Goal: Information Seeking & Learning: Learn about a topic

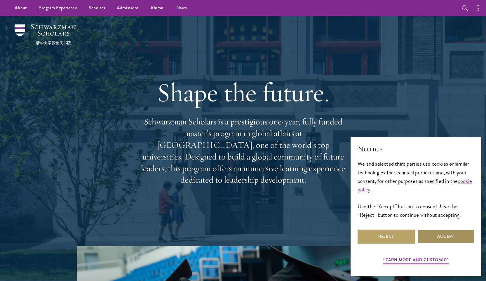
click at [450, 239] on button "Accept" at bounding box center [445, 236] width 57 height 14
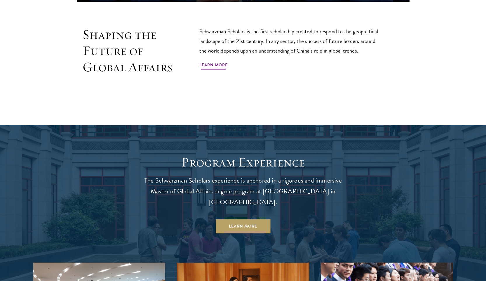
scroll to position [534, 0]
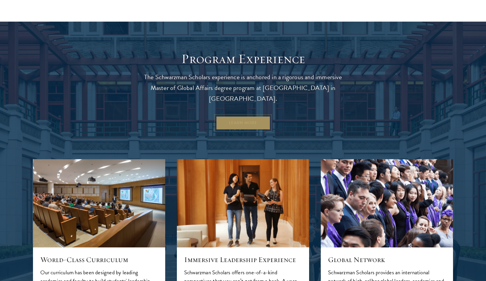
click at [241, 116] on link "Learn More" at bounding box center [243, 123] width 55 height 14
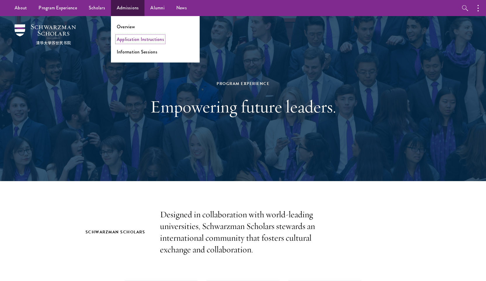
click at [136, 38] on link "Application Instructions" at bounding box center [140, 39] width 47 height 7
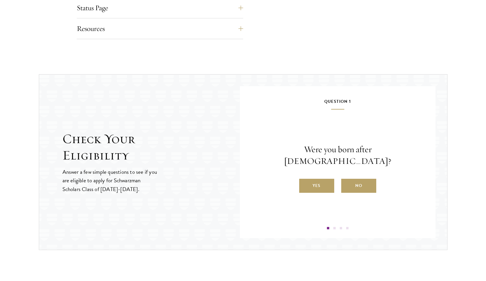
scroll to position [571, 0]
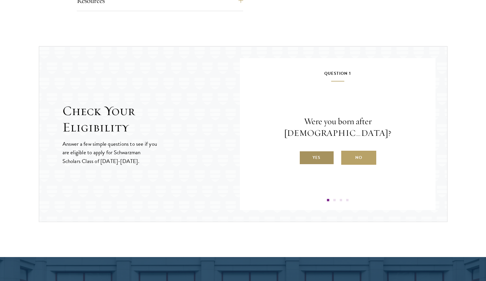
click at [306, 151] on label "Yes" at bounding box center [316, 158] width 35 height 14
click at [304, 151] on input "Yes" at bounding box center [301, 153] width 5 height 5
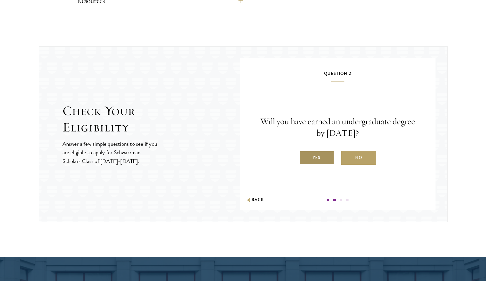
click at [311, 154] on label "Yes" at bounding box center [316, 158] width 35 height 14
click at [304, 154] on input "Yes" at bounding box center [301, 153] width 5 height 5
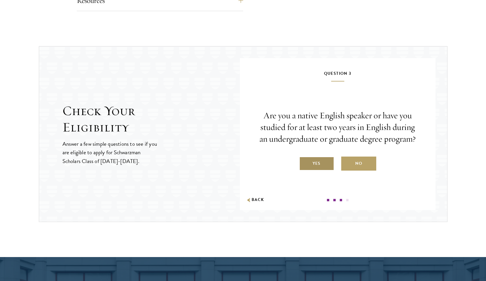
click at [317, 161] on label "Yes" at bounding box center [316, 163] width 35 height 14
click at [304, 161] on input "Yes" at bounding box center [301, 159] width 5 height 5
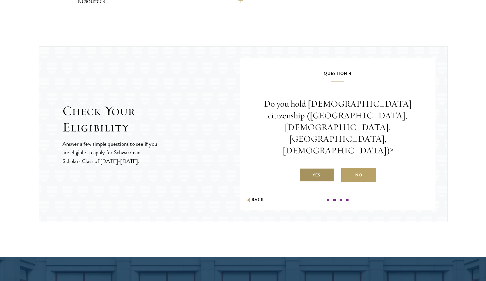
click at [315, 168] on label "Yes" at bounding box center [316, 175] width 35 height 14
click at [304, 169] on input "Yes" at bounding box center [301, 171] width 5 height 5
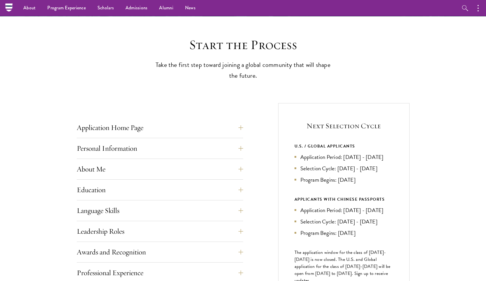
scroll to position [0, 0]
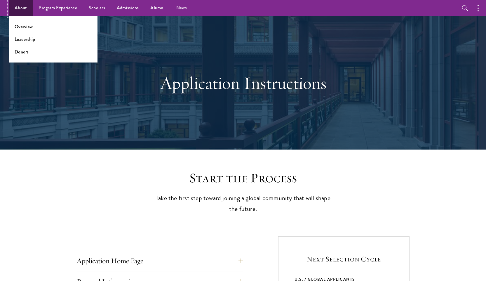
click at [20, 10] on link "About" at bounding box center [21, 8] width 24 height 16
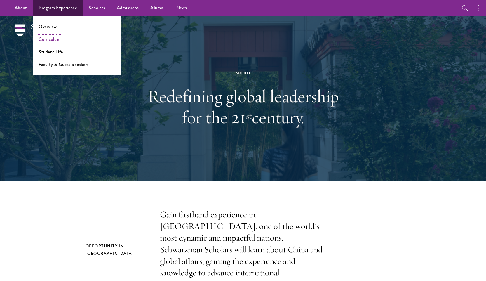
click at [50, 36] on link "Curriculum" at bounding box center [50, 39] width 22 height 7
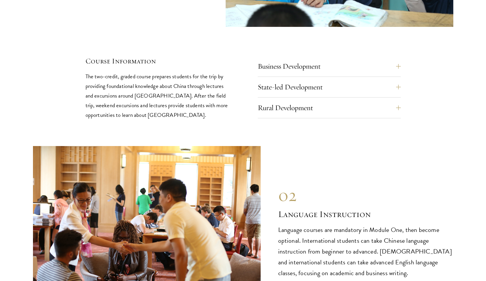
scroll to position [2562, 0]
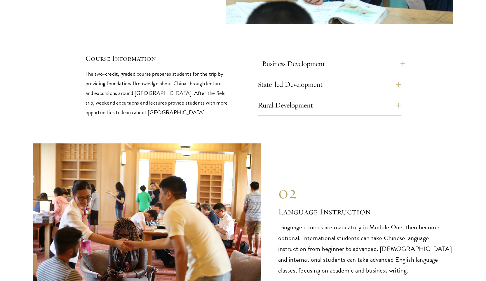
click at [290, 53] on div "Business Development Business Development trips take students to cutting edge c…" at bounding box center [329, 85] width 143 height 64
click at [289, 57] on button "Business Development" at bounding box center [333, 64] width 143 height 14
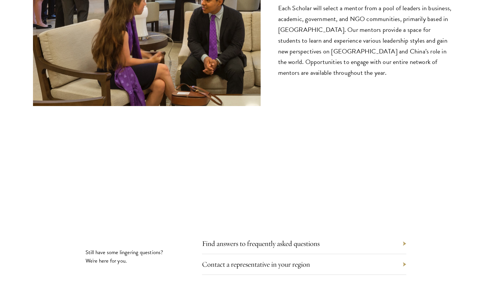
scroll to position [3323, 0]
